Goal: Task Accomplishment & Management: Manage account settings

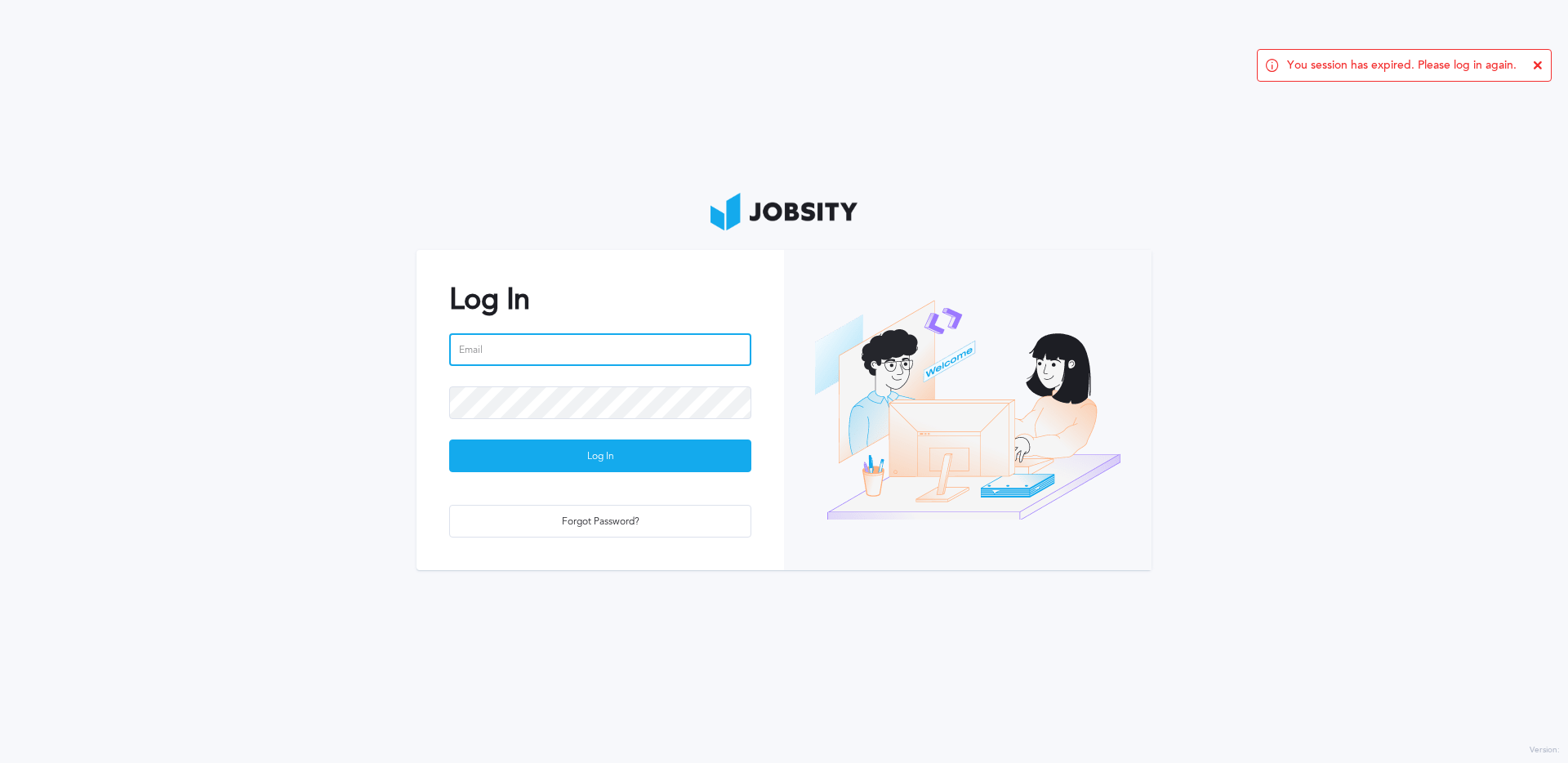
type input "[PERSON_NAME][EMAIL_ADDRESS][DOMAIN_NAME]"
click at [576, 357] on input "[PERSON_NAME][EMAIL_ADDRESS][DOMAIN_NAME]" at bounding box center [600, 350] width 302 height 33
click at [302, 443] on section "Log In [PERSON_NAME][EMAIL_ADDRESS][DOMAIN_NAME] Log In Forgot Password?" at bounding box center [784, 381] width 1568 height 763
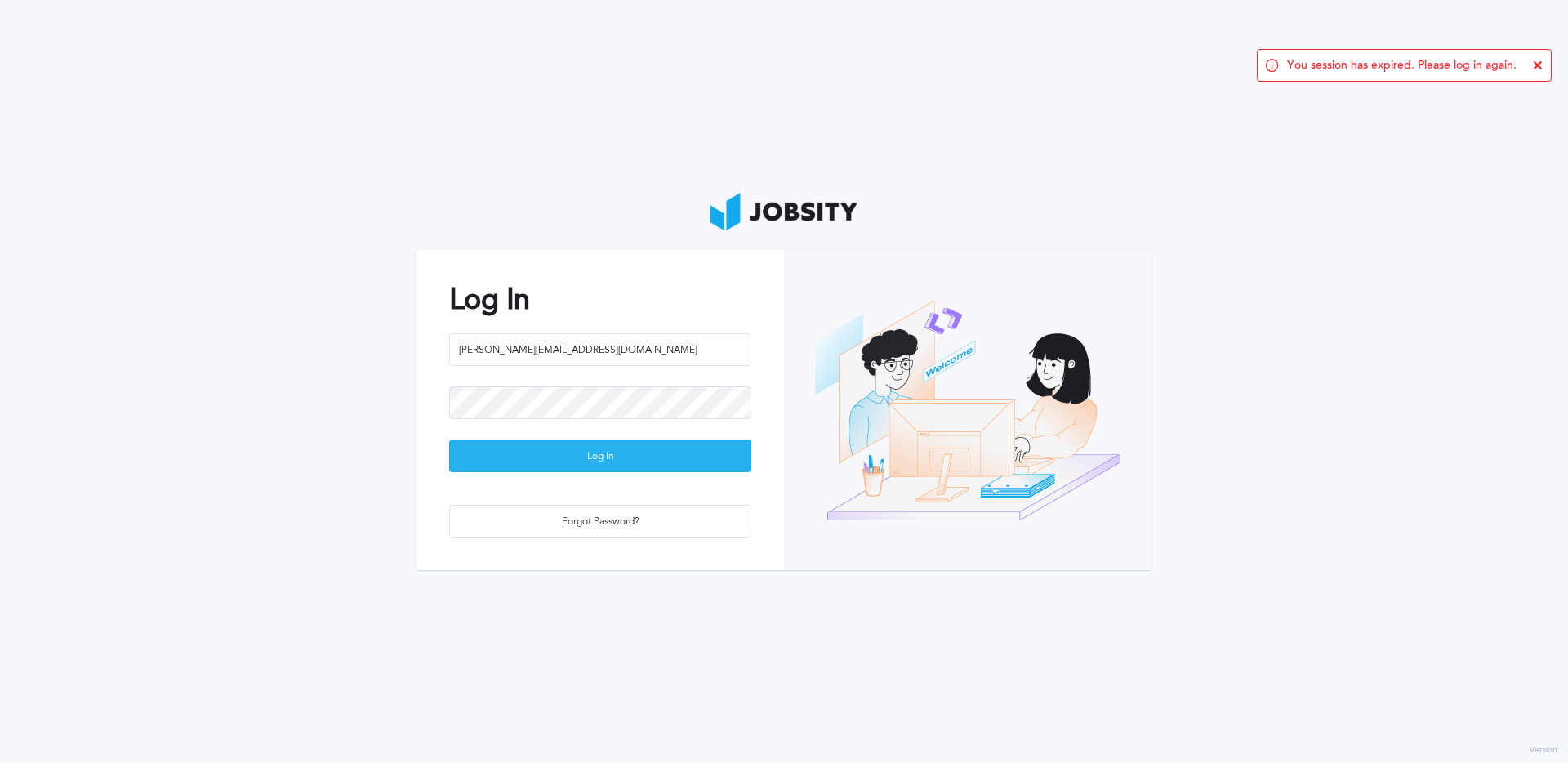
click at [539, 449] on div "Log In" at bounding box center [600, 457] width 300 height 33
